Goal: Check status: Check status

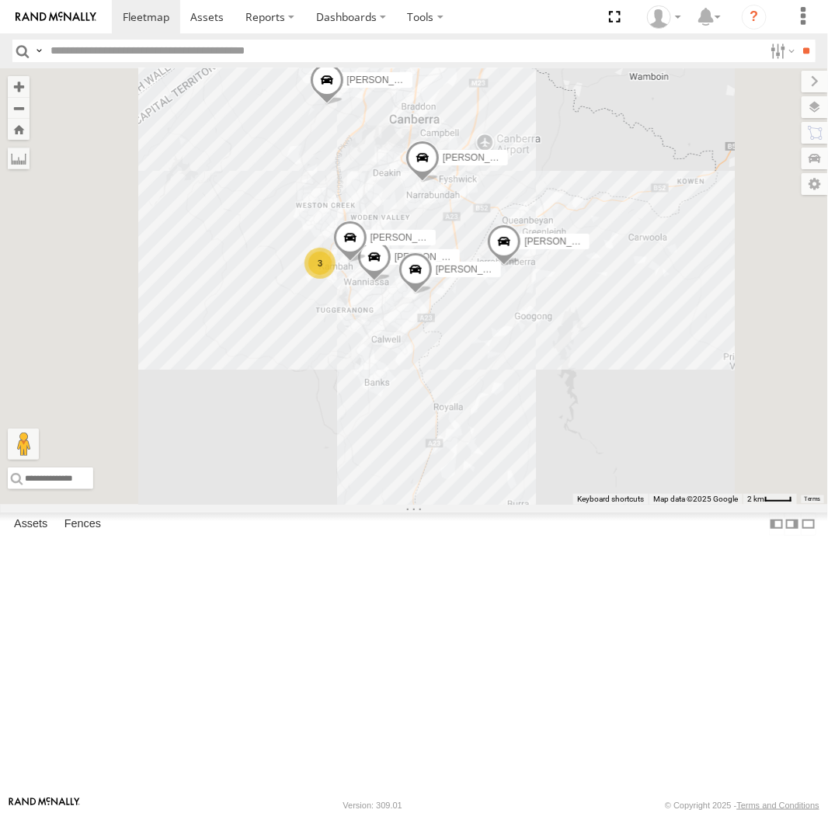
drag, startPoint x: 593, startPoint y: 274, endPoint x: 593, endPoint y: 355, distance: 80.8
click at [593, 355] on div "Chris Tom Andrew Peter Jamie Michael 3 Daniel Kyle" at bounding box center [414, 286] width 828 height 436
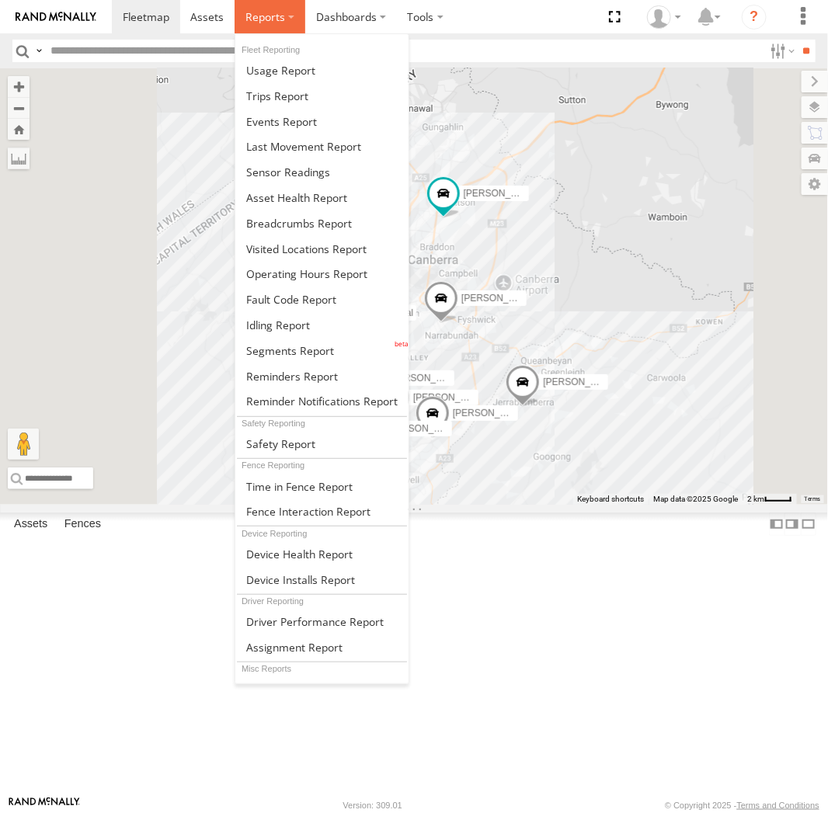
click at [271, 15] on span at bounding box center [265, 16] width 40 height 15
click at [302, 217] on span at bounding box center [299, 223] width 106 height 15
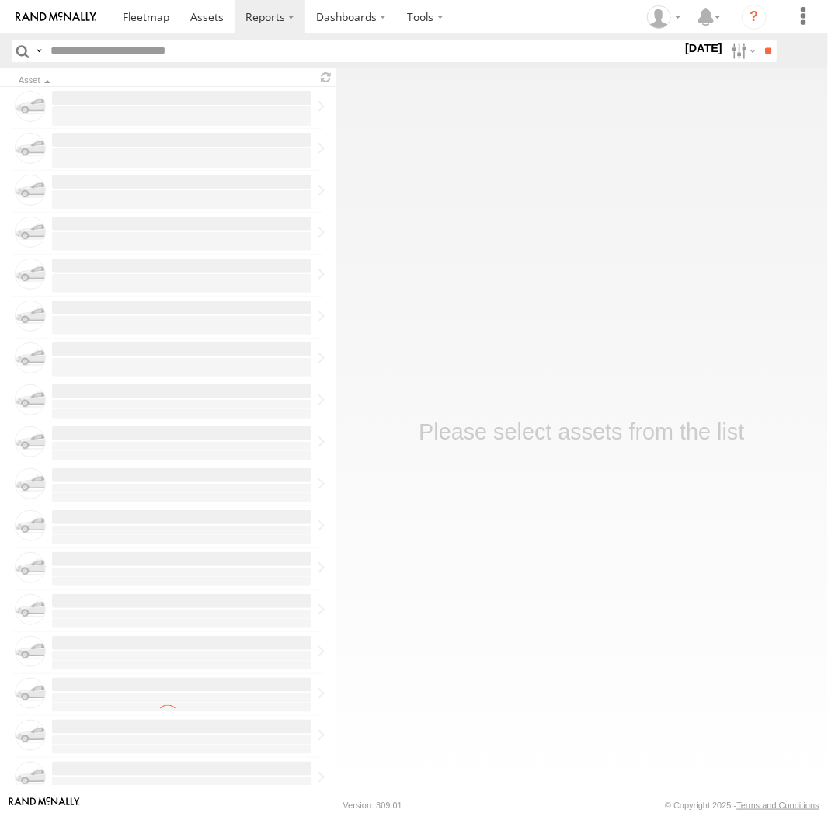
click at [0, 0] on label at bounding box center [0, 0] width 0 height 0
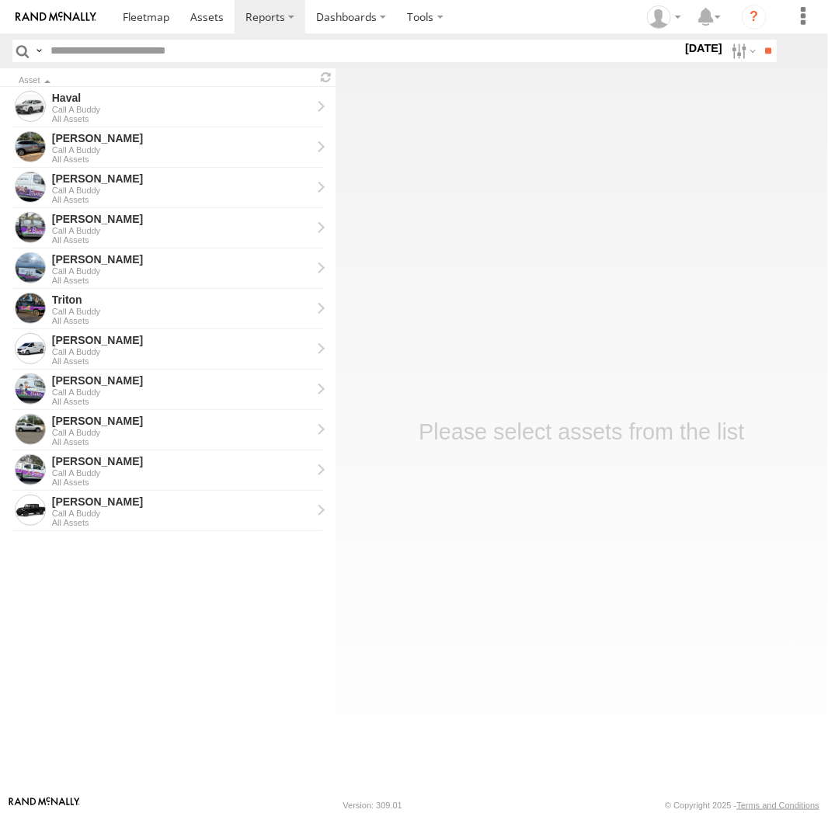
click at [0, 0] on label at bounding box center [0, 0] width 0 height 0
click at [760, 50] on input "**" at bounding box center [768, 51] width 18 height 23
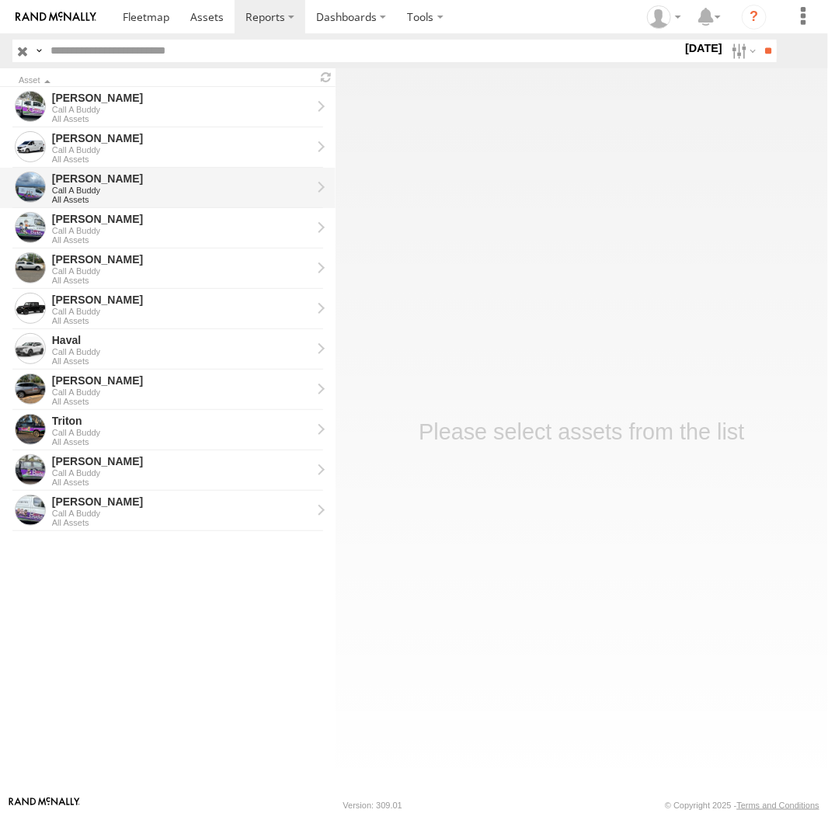
click at [119, 203] on div "All Assets" at bounding box center [181, 199] width 259 height 9
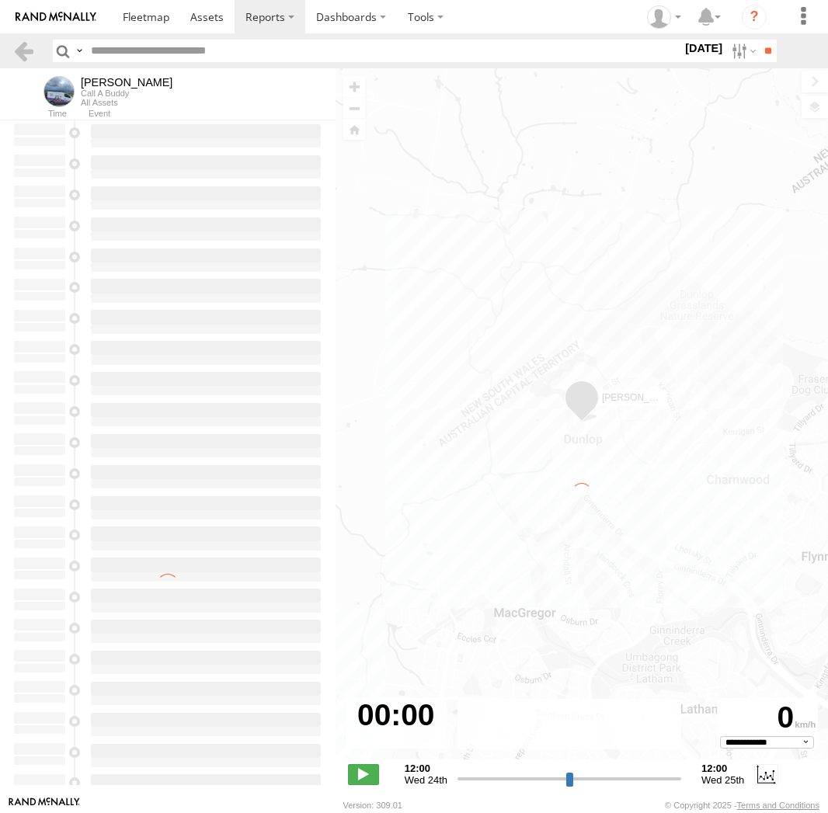
select select "**********"
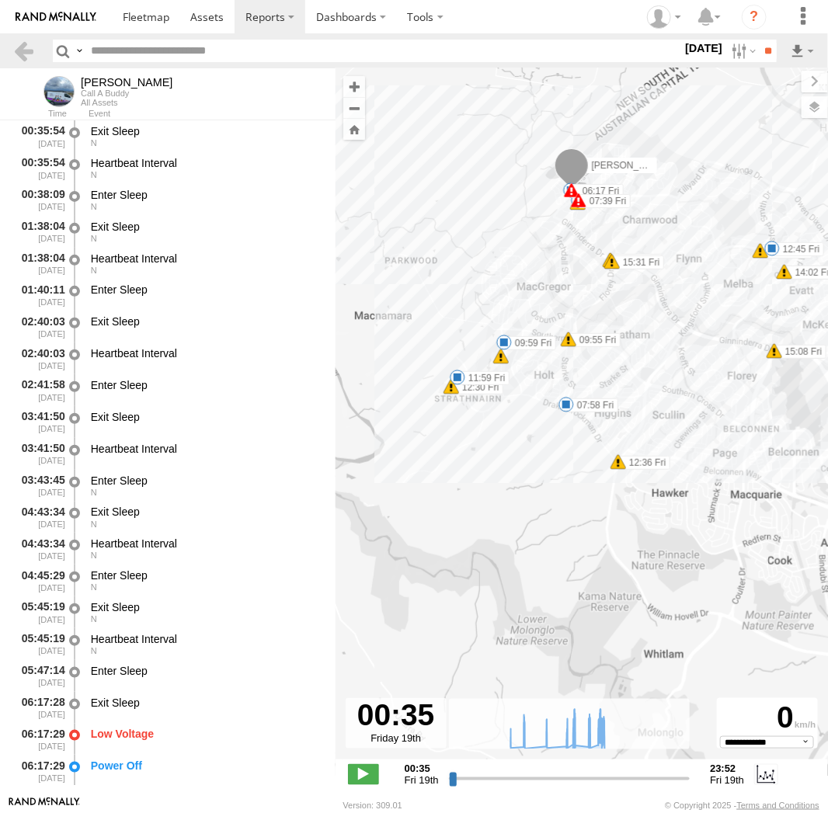
drag, startPoint x: 738, startPoint y: 481, endPoint x: 702, endPoint y: 447, distance: 49.4
click at [702, 447] on div "Jamie 06:17 Fri 06:25 Fri 07:39 Fri 07:58 Fri 09:55 Fri 09:59 Fri 11:59 Fri 12:…" at bounding box center [582, 422] width 492 height 708
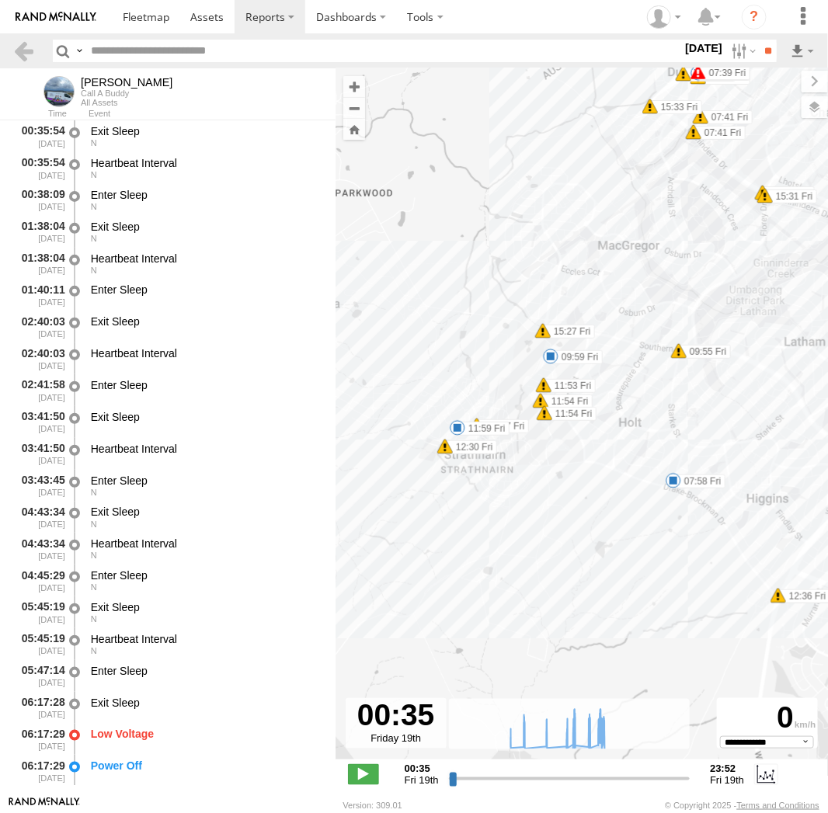
drag, startPoint x: 727, startPoint y: 498, endPoint x: 617, endPoint y: 513, distance: 110.6
click at [617, 513] on div "Jamie 06:17 Fri 06:25 Fri 07:39 Fri 07:58 Fri 09:55 Fri 09:59 Fri 11:59 Fri 12:…" at bounding box center [582, 422] width 492 height 708
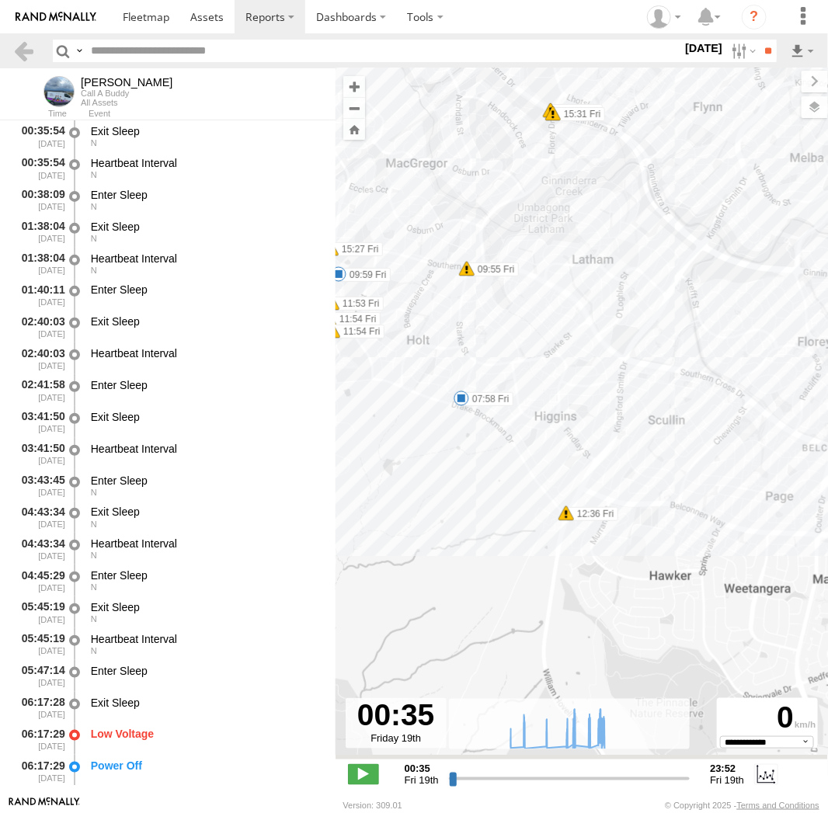
drag, startPoint x: 642, startPoint y: 523, endPoint x: 415, endPoint y: 431, distance: 245.3
click at [415, 431] on div "Jamie 06:17 Fri 06:25 Fri 07:39 Fri 07:58 Fri 09:55 Fri 09:59 Fri 11:59 Fri 12:…" at bounding box center [582, 422] width 492 height 708
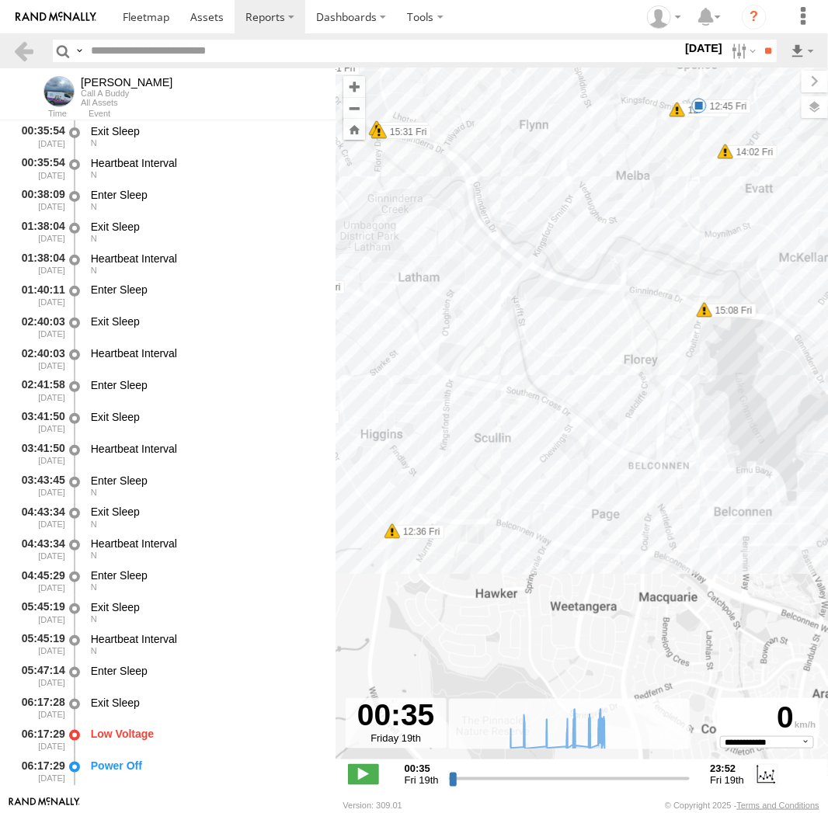
drag, startPoint x: 642, startPoint y: 516, endPoint x: 539, endPoint y: 524, distance: 103.6
click at [539, 524] on div "Jamie 06:17 Fri 06:25 Fri 07:39 Fri 07:58 Fri 09:55 Fri 09:59 Fri 11:59 Fri 12:…" at bounding box center [582, 422] width 492 height 708
click at [746, 57] on label at bounding box center [741, 51] width 33 height 23
click at [0, 0] on label at bounding box center [0, 0] width 0 height 0
click at [760, 47] on input "**" at bounding box center [768, 51] width 18 height 23
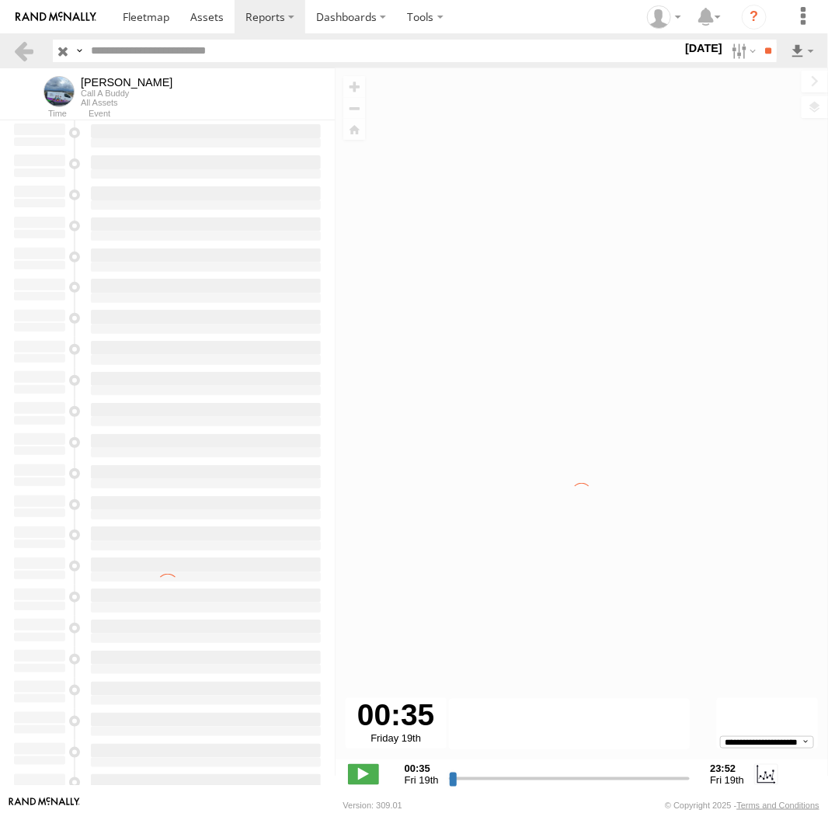
type input "**********"
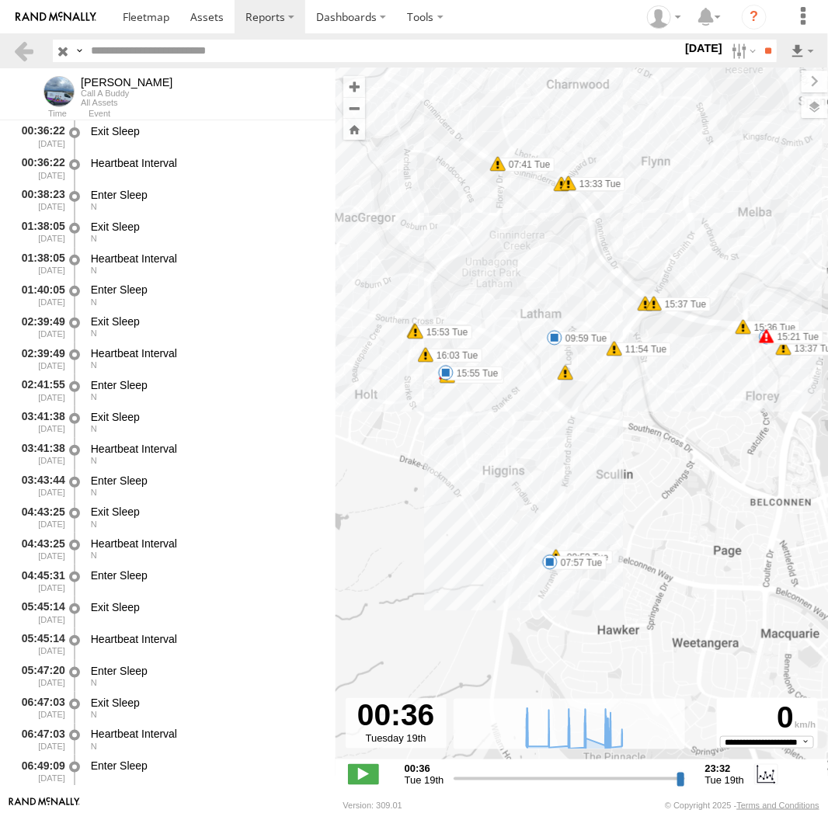
drag, startPoint x: 737, startPoint y: 463, endPoint x: 640, endPoint y: 402, distance: 114.8
click at [640, 402] on div "Jamie 07:41 Tue 07:41 Tue 07:57 Tue 09:53 Tue 09:59 Tue 12:00 Tue 12:02 Tue 13:…" at bounding box center [582, 422] width 492 height 708
click at [550, 564] on span at bounding box center [550, 563] width 16 height 16
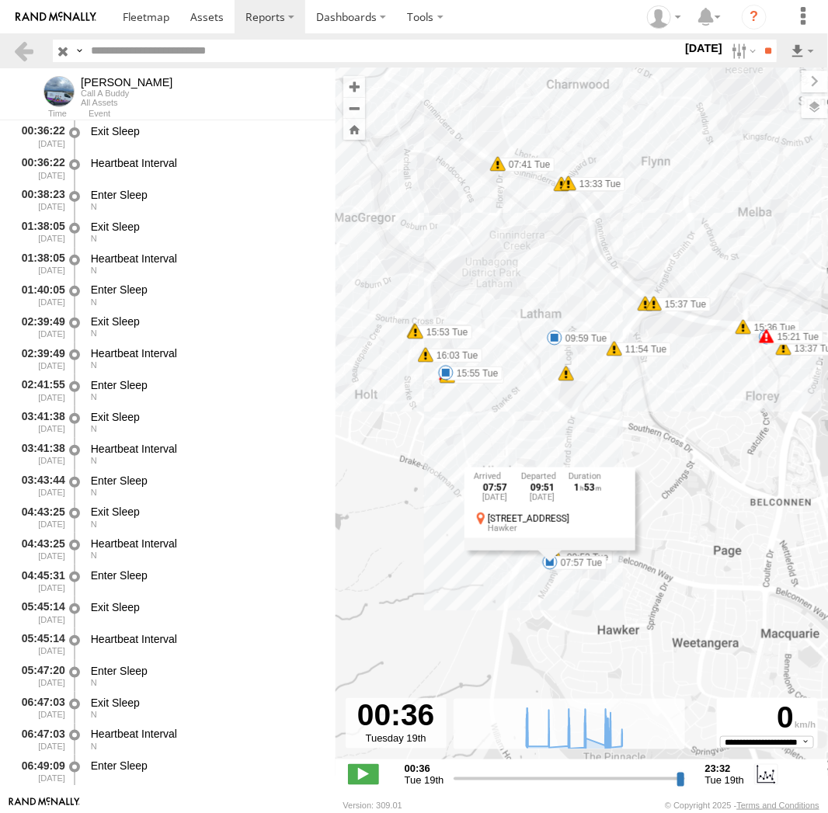
click at [550, 550] on div "07:57 Tue 19th Aug 09:51 Tue 19th Aug 1 53 4 Tanumbirini St Hawker" at bounding box center [549, 508] width 171 height 83
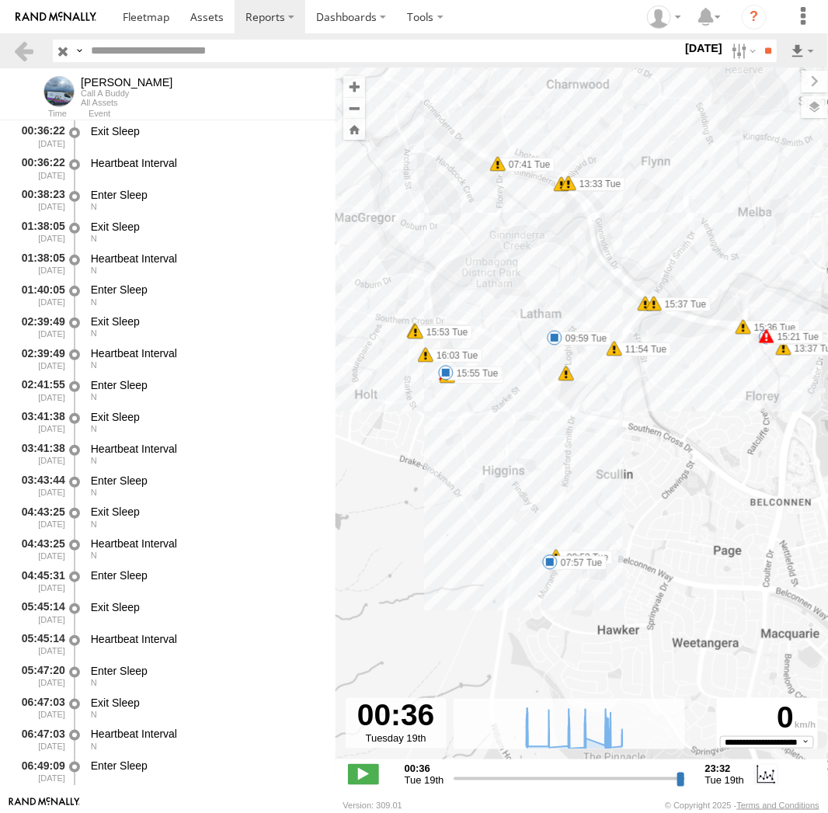
click at [520, 583] on div "Jamie 07:41 Tue 07:41 Tue 07:57 Tue 09:53 Tue 09:59 Tue 12:00 Tue 12:02 Tue 13:…" at bounding box center [582, 422] width 492 height 708
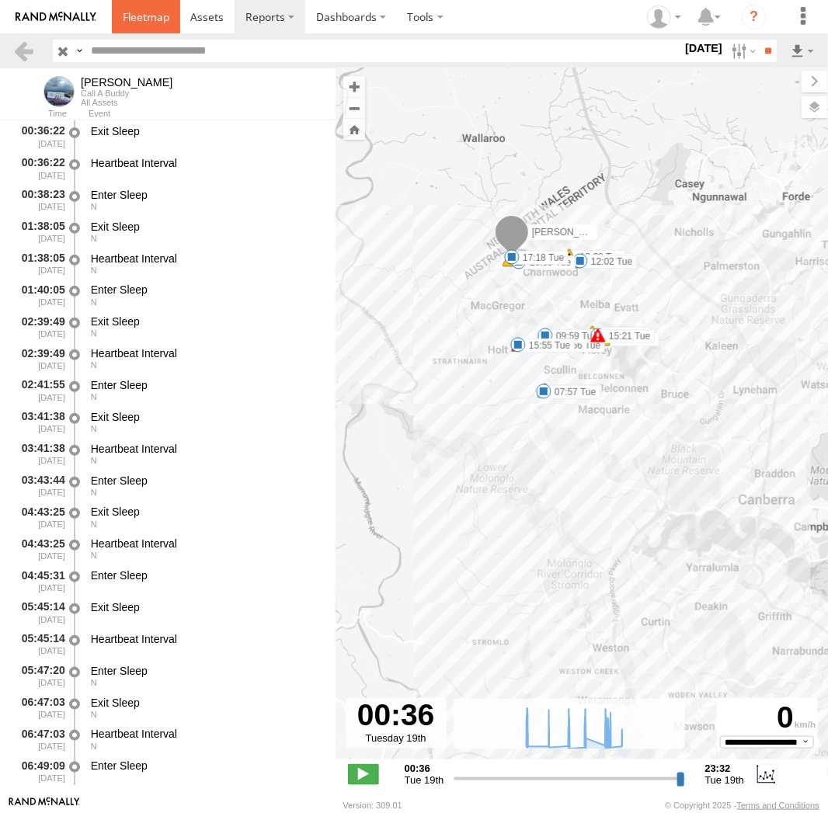
click at [173, 14] on link at bounding box center [146, 16] width 68 height 33
